Goal: Browse casually: Explore the website without a specific task or goal

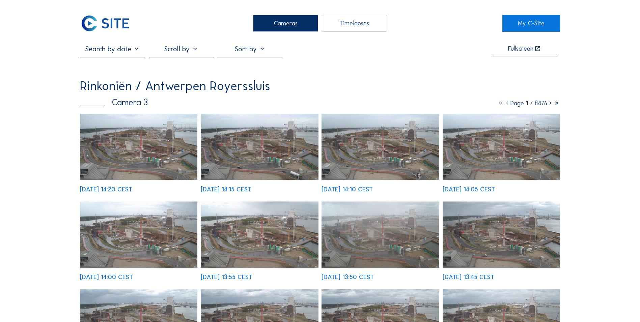
click at [123, 26] on img at bounding box center [105, 23] width 50 height 17
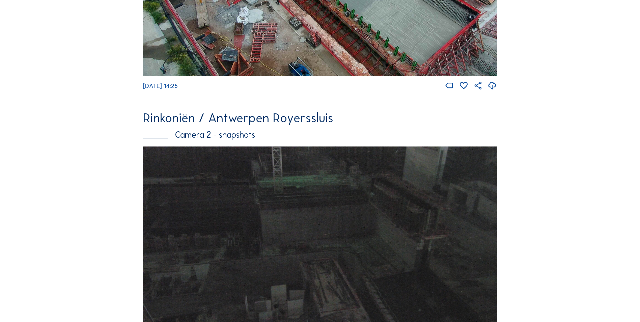
scroll to position [441, 0]
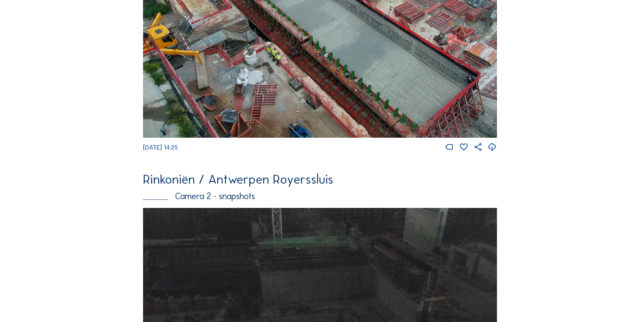
click at [322, 112] on img at bounding box center [320, 33] width 354 height 207
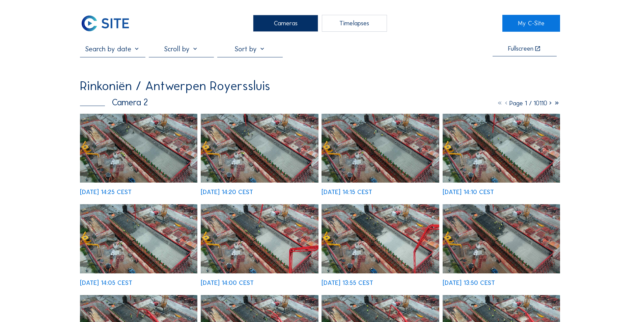
click at [156, 147] on img at bounding box center [138, 148] width 117 height 69
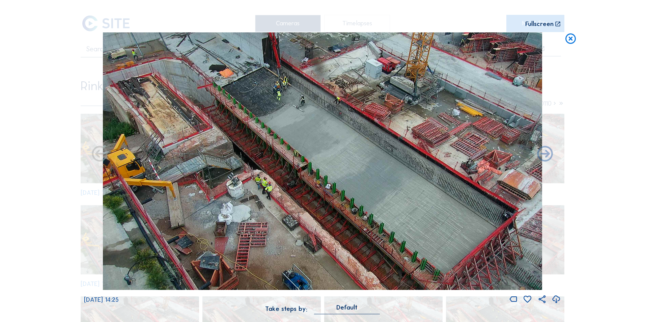
click at [168, 203] on img at bounding box center [322, 160] width 439 height 257
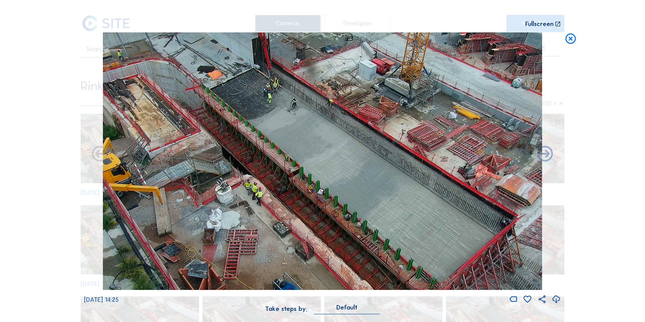
drag, startPoint x: 457, startPoint y: 188, endPoint x: 321, endPoint y: 241, distance: 146.4
click at [321, 241] on img at bounding box center [322, 160] width 439 height 257
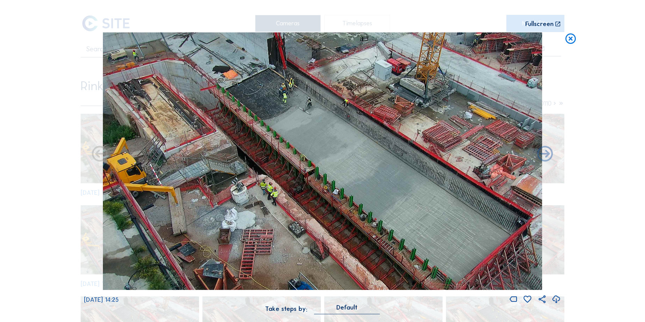
drag, startPoint x: 376, startPoint y: 107, endPoint x: 392, endPoint y: 189, distance: 83.4
click at [392, 189] on img at bounding box center [322, 160] width 439 height 257
drag, startPoint x: 241, startPoint y: 97, endPoint x: 407, endPoint y: 164, distance: 179.4
click at [407, 164] on img at bounding box center [322, 160] width 439 height 257
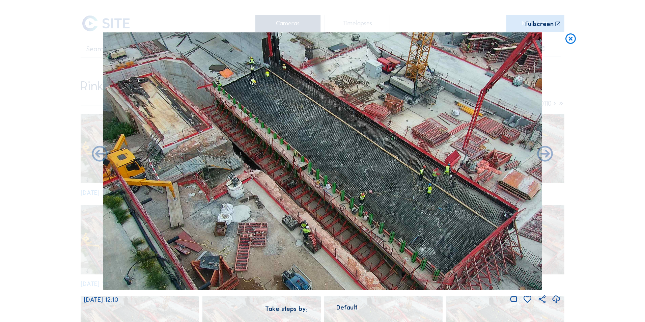
click at [571, 41] on icon at bounding box center [570, 38] width 12 height 13
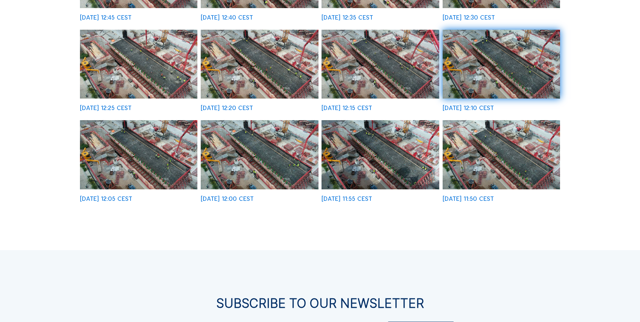
scroll to position [371, 0]
